Goal: Task Accomplishment & Management: Use online tool/utility

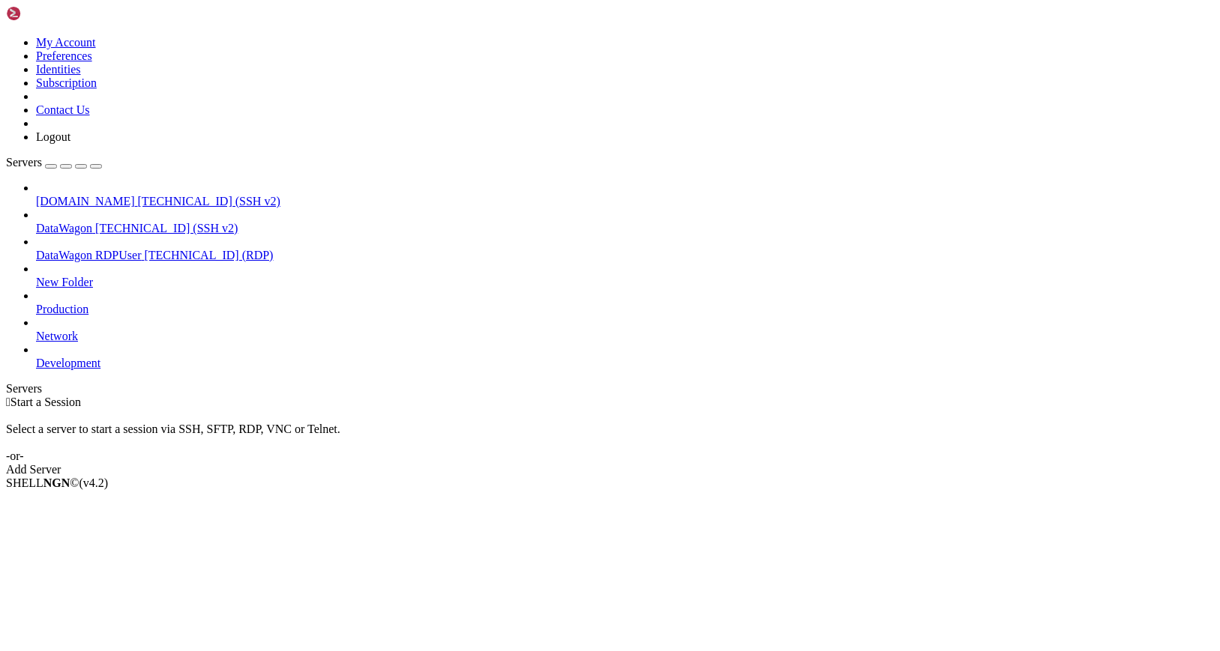
click at [112, 195] on span "[DOMAIN_NAME]" at bounding box center [85, 201] width 99 height 13
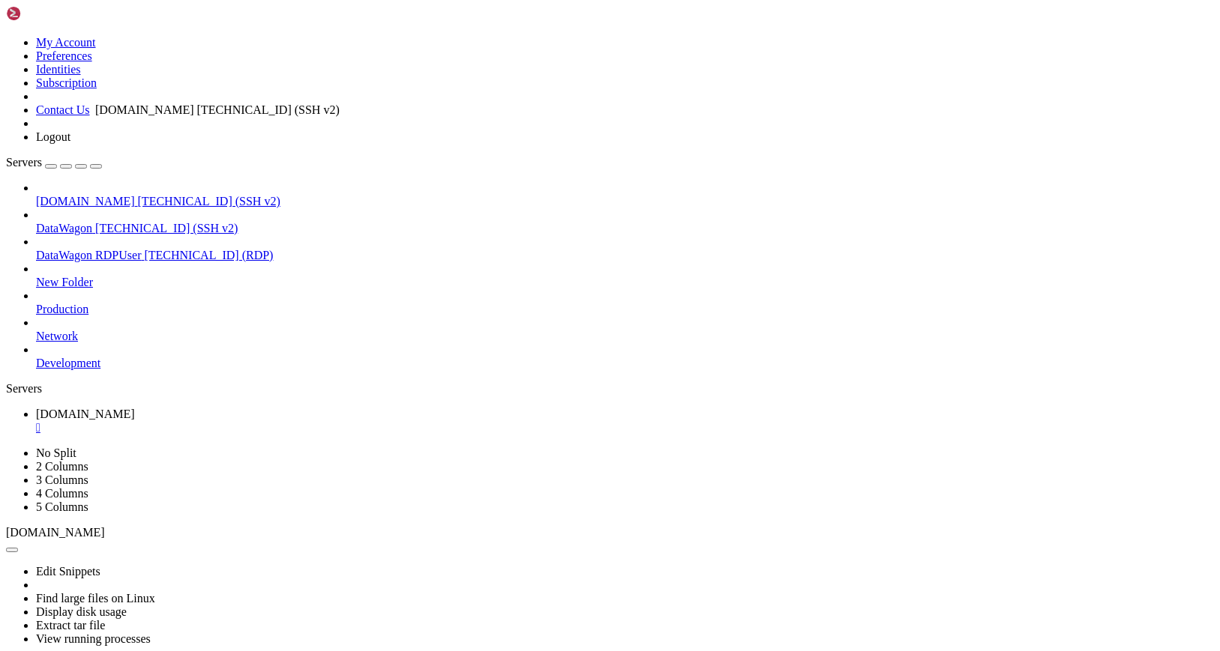
drag, startPoint x: 42, startPoint y: 97, endPoint x: 88, endPoint y: 95, distance: 46.5
click at [88, 195] on link "[DOMAIN_NAME] [TECHNICAL_ID] (SSH v2)" at bounding box center [625, 201] width 1178 height 13
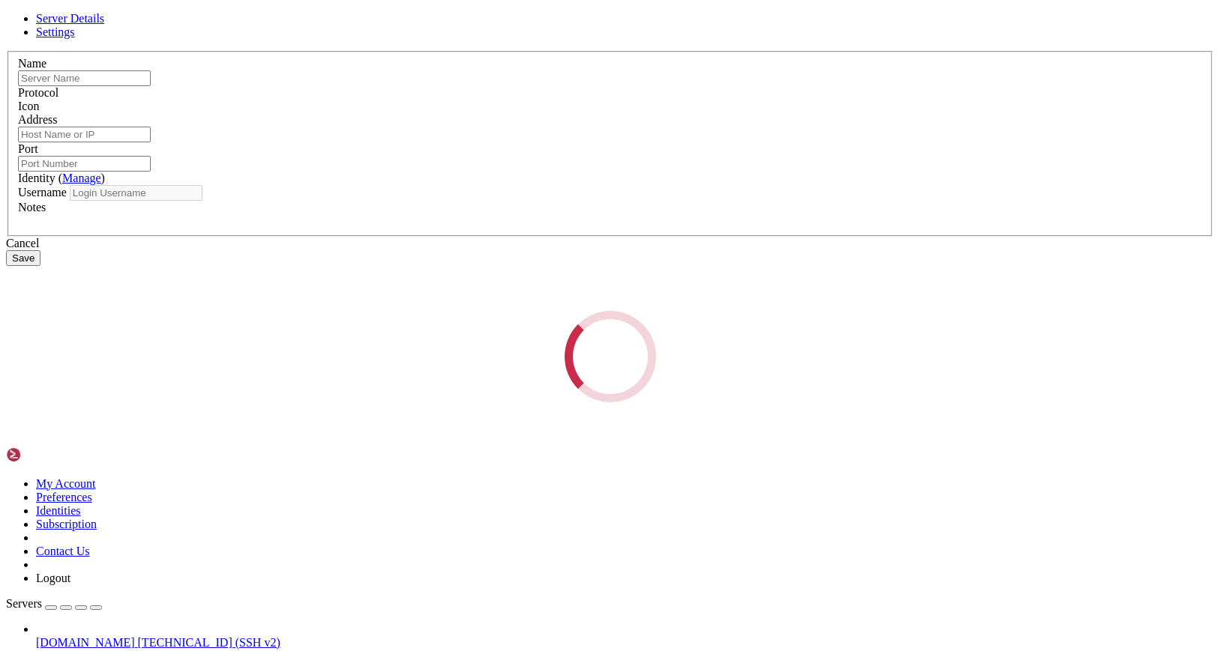
type input "[DOMAIN_NAME]"
type input "[TECHNICAL_ID]"
type input "22"
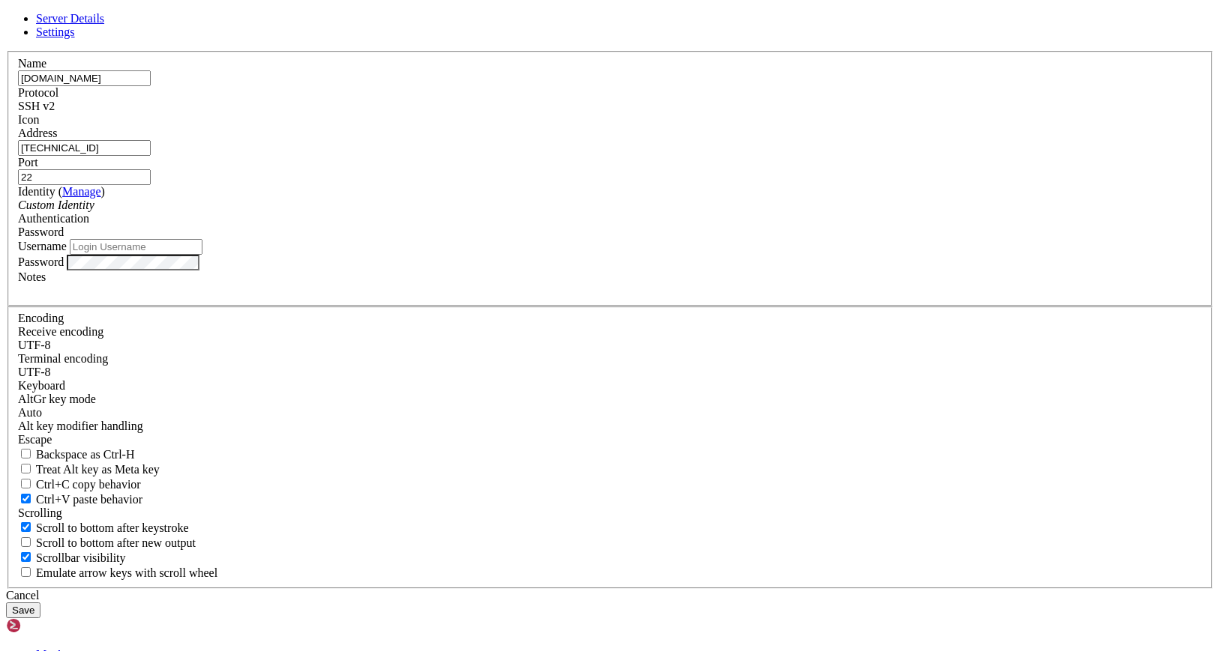
type input "root"
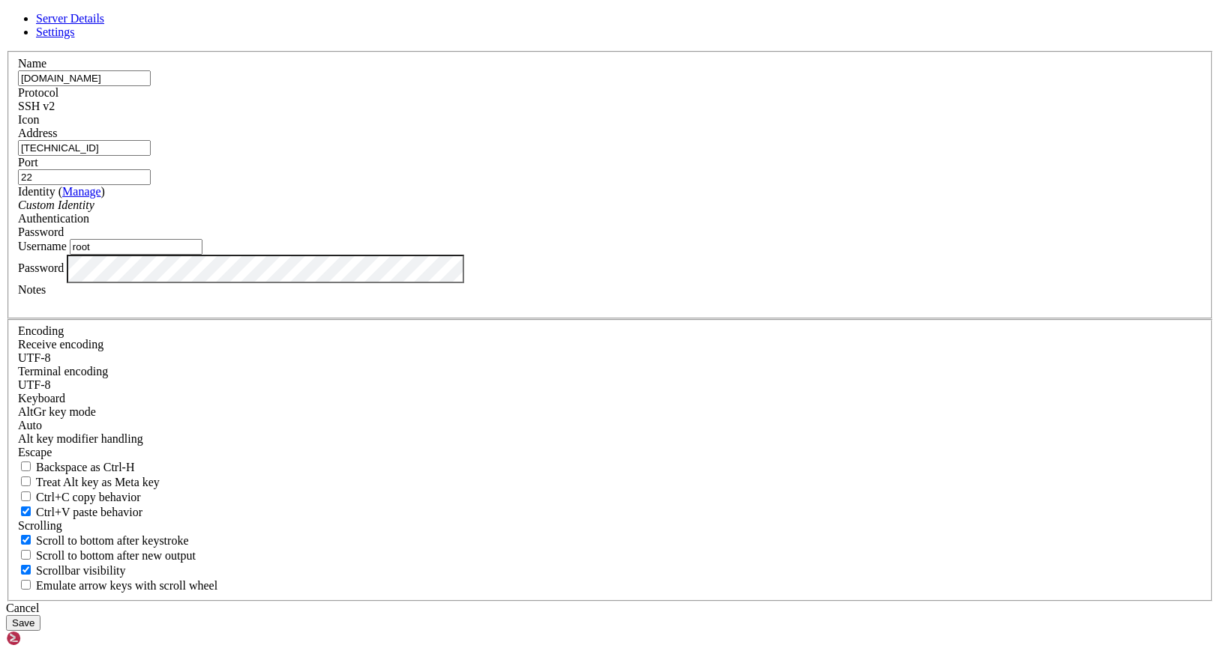
click at [151, 156] on input "[TECHNICAL_ID]" at bounding box center [84, 148] width 133 height 16
click at [710, 602] on div "Cancel" at bounding box center [610, 608] width 1208 height 13
